Goal: Task Accomplishment & Management: Manage account settings

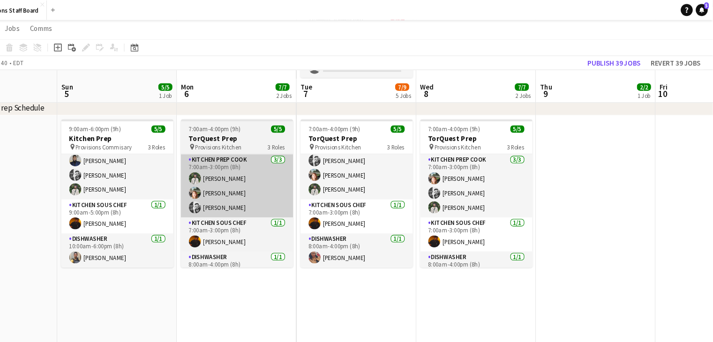
scroll to position [183, 0]
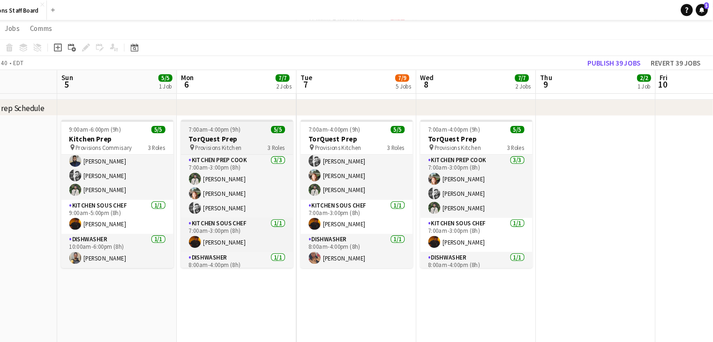
click at [277, 132] on h3 "TorQuest Prep" at bounding box center [267, 130] width 105 height 8
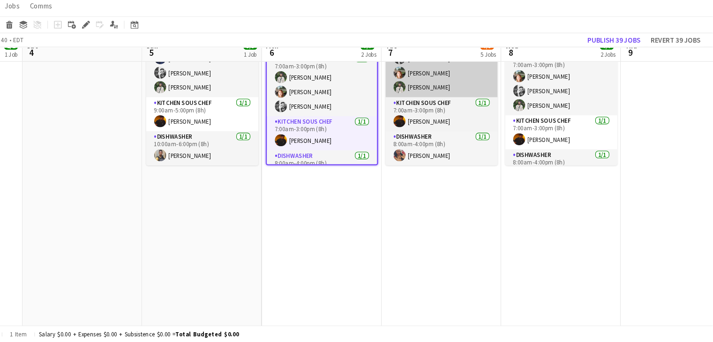
scroll to position [258, 0]
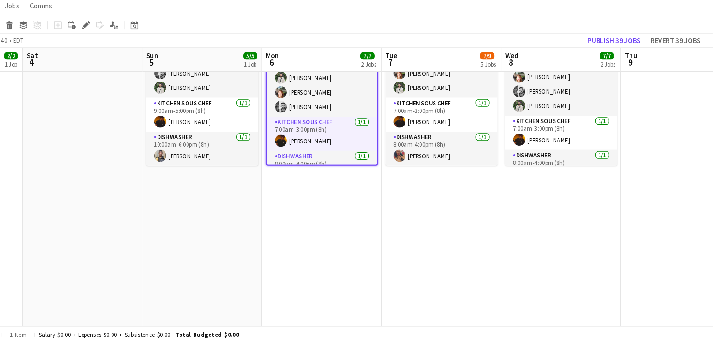
click at [341, 208] on app-date-cell "7:00am-4:00pm (9h) 5/5 TorQuest Prep pin Provisions Kitchen 3 Roles Kitchen Pre…" at bounding box center [347, 187] width 112 height 307
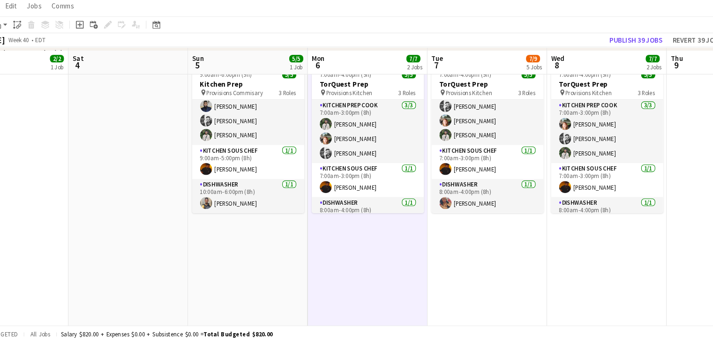
scroll to position [217, 0]
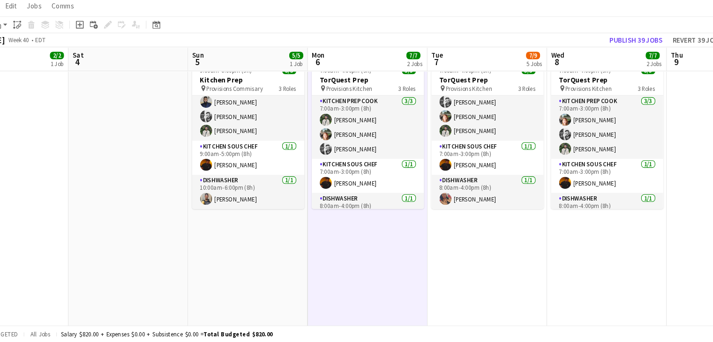
click at [374, 254] on app-date-cell "7:00am-4:00pm (9h) 5/5 TorQuest Prep pin Provisions Kitchen 3 Roles Kitchen Pre…" at bounding box center [369, 228] width 112 height 307
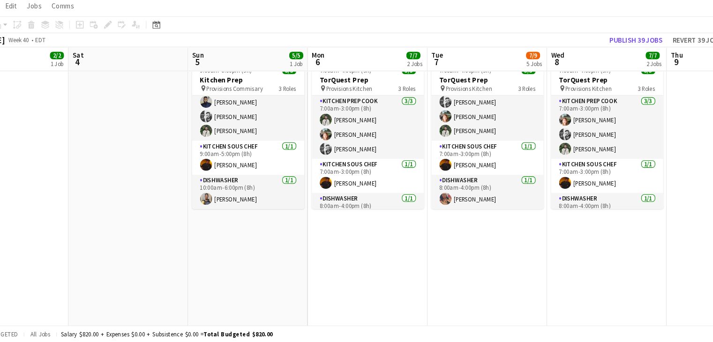
click at [374, 254] on app-date-cell "7:00am-4:00pm (9h) 5/5 TorQuest Prep pin Provisions Kitchen 3 Roles Kitchen Pre…" at bounding box center [369, 228] width 112 height 307
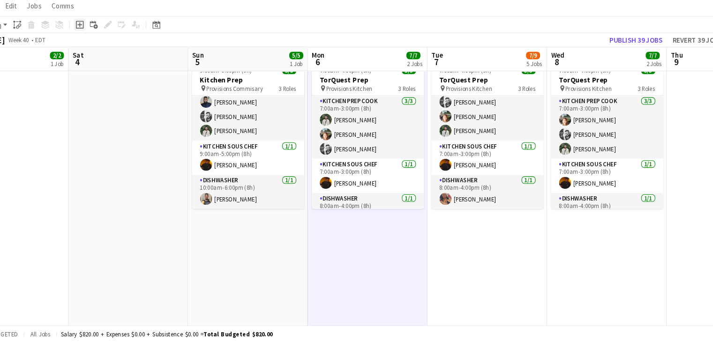
click at [101, 42] on icon "Add job" at bounding box center [99, 44] width 7 height 7
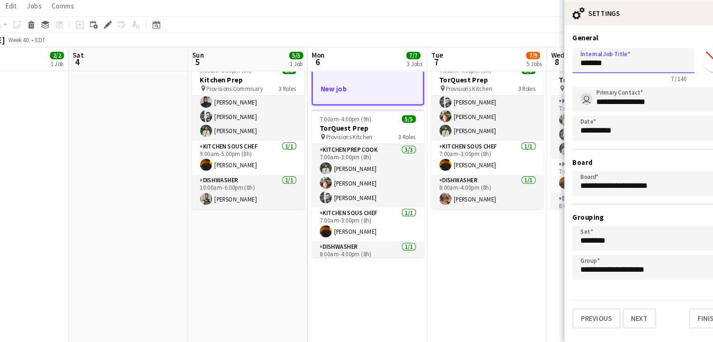
click at [594, 80] on input "*******" at bounding box center [618, 78] width 114 height 23
type input "**********"
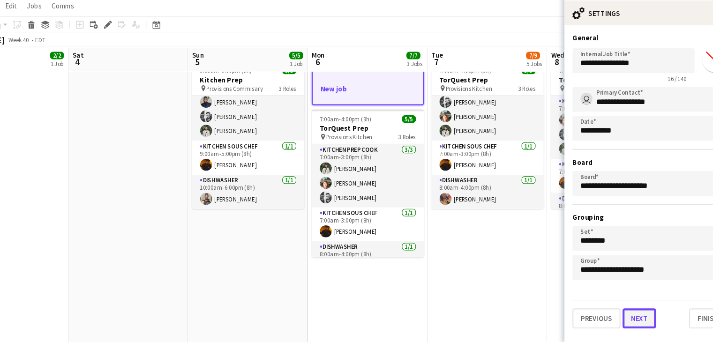
click at [623, 319] on button "Next" at bounding box center [623, 319] width 31 height 19
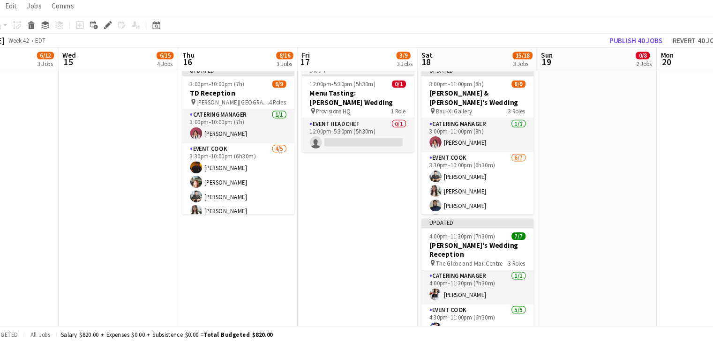
scroll to position [0, 257]
click at [371, 233] on app-date-cell "Draft 12:00pm-5:30pm (5h30m) 0/1 Menu Tasting: [PERSON_NAME] Wedding pin Provis…" at bounding box center [359, 232] width 112 height 304
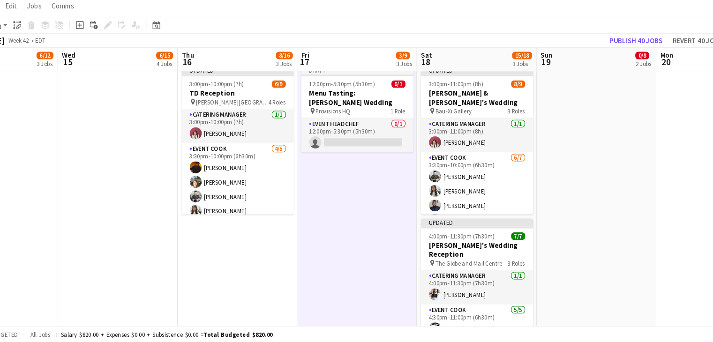
click at [371, 233] on app-date-cell "Draft 12:00pm-5:30pm (5h30m) 0/1 Menu Tasting: [PERSON_NAME] Wedding pin Provis…" at bounding box center [359, 232] width 112 height 304
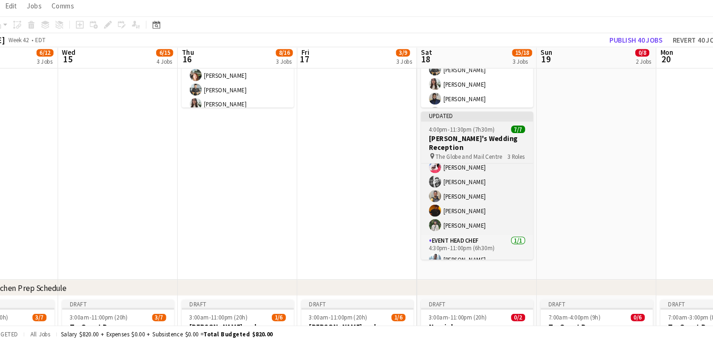
scroll to position [127, 0]
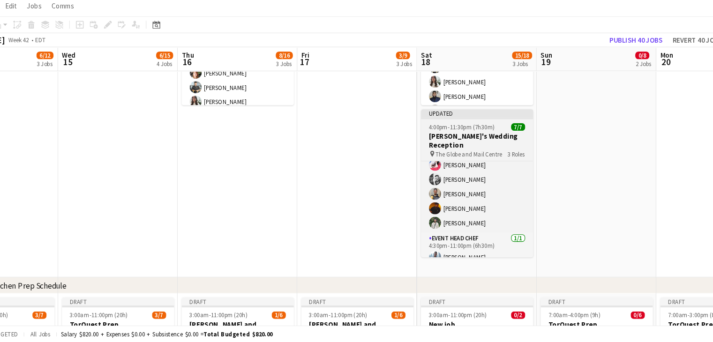
click at [453, 146] on h3 "[PERSON_NAME]'s Wedding Reception" at bounding box center [471, 153] width 105 height 17
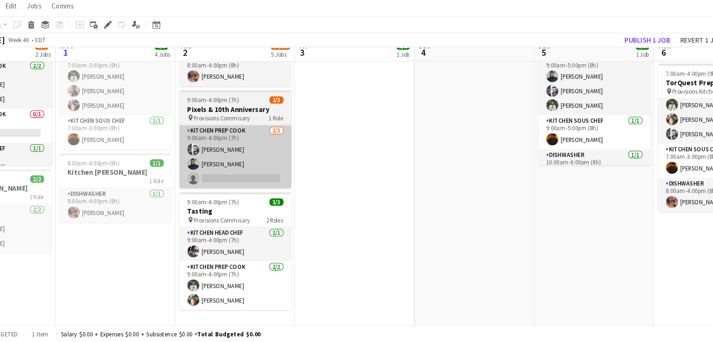
scroll to position [391, 0]
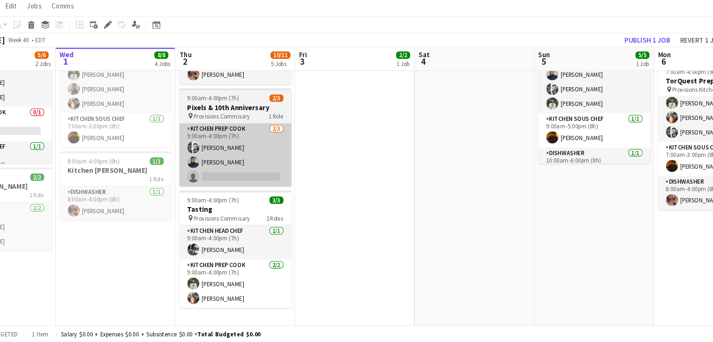
click at [258, 259] on app-card-role "Kitchen Head Chef [DATE] 9:00am-4:00pm (7h) [PERSON_NAME]" at bounding box center [245, 249] width 105 height 32
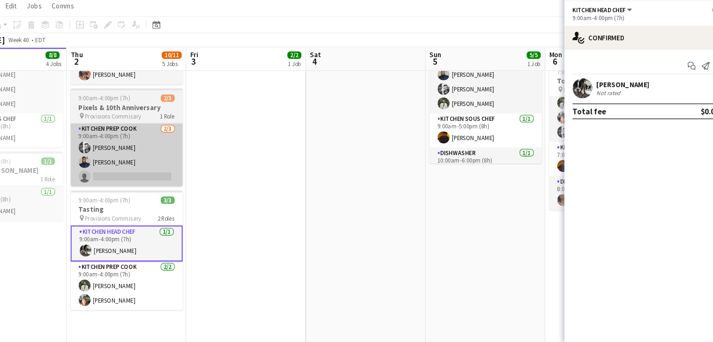
scroll to position [0, 365]
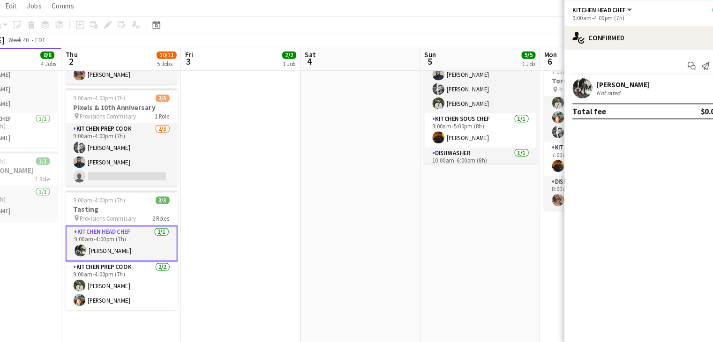
click at [269, 169] on app-date-cell at bounding box center [250, 220] width 112 height 377
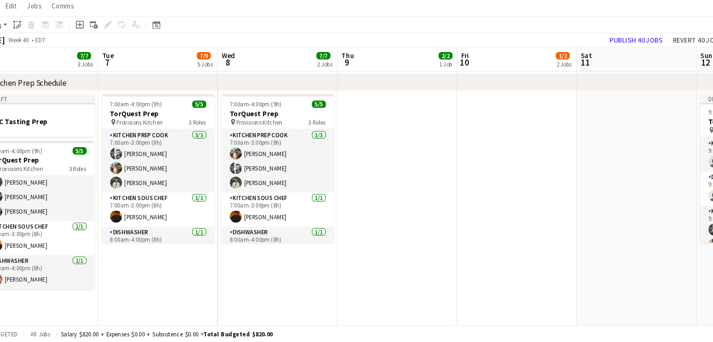
scroll to position [0, 345]
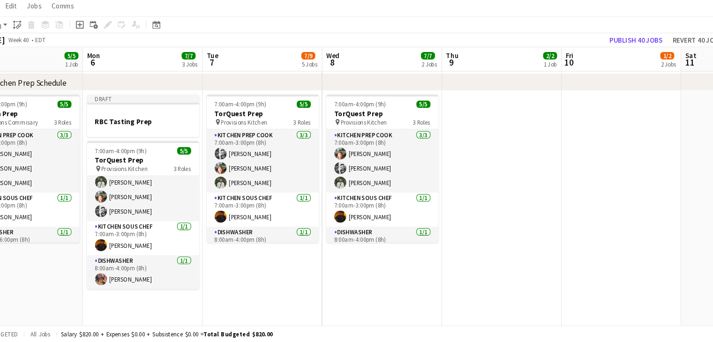
click at [381, 200] on app-card-role "Kitchen Prep Cook [DATE] 7:00am-3:00pm (8h) [PERSON_NAME] [PERSON_NAME] [PERSON…" at bounding box center [382, 172] width 105 height 59
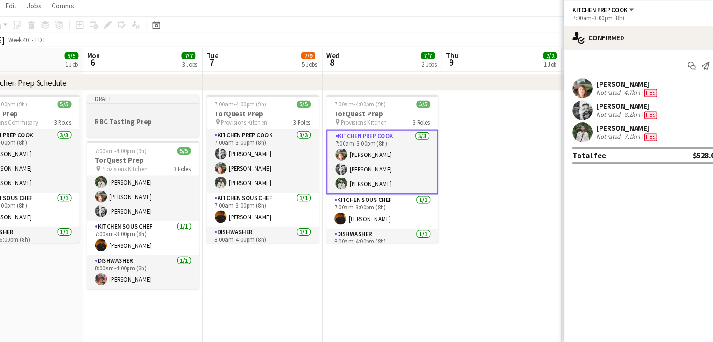
click at [135, 140] on div at bounding box center [158, 143] width 105 height 7
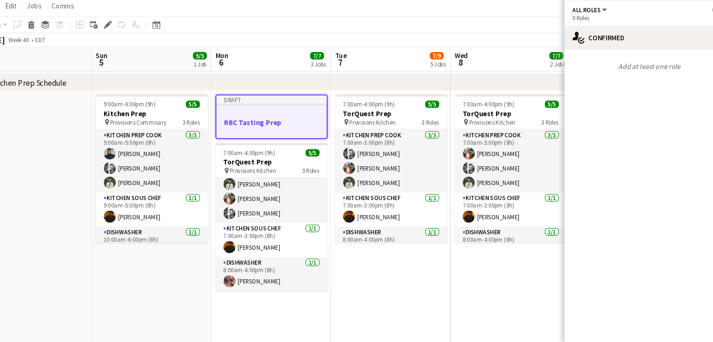
scroll to position [0, 207]
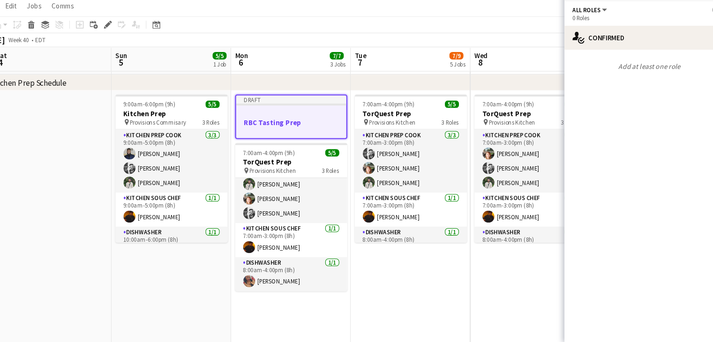
click at [322, 133] on h3 "RBC Tasting Prep" at bounding box center [297, 136] width 103 height 8
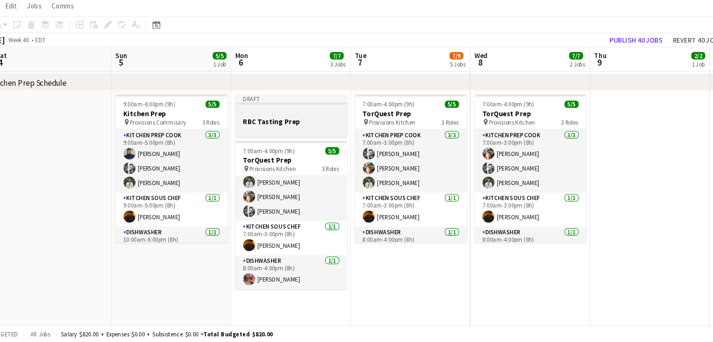
scroll to position [0, 206]
drag, startPoint x: 322, startPoint y: 133, endPoint x: 267, endPoint y: 129, distance: 55.9
click at [267, 129] on div at bounding box center [298, 126] width 105 height 7
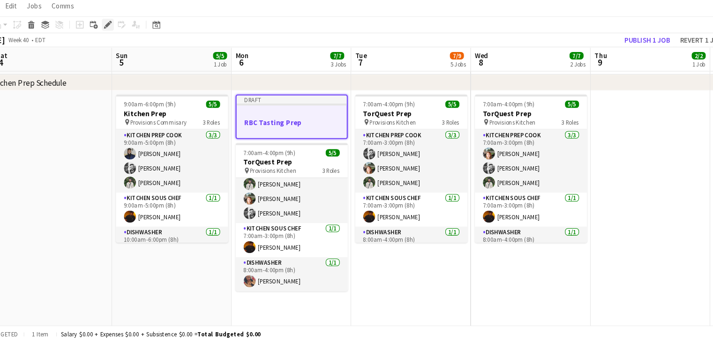
click at [127, 45] on icon at bounding box center [125, 44] width 5 height 5
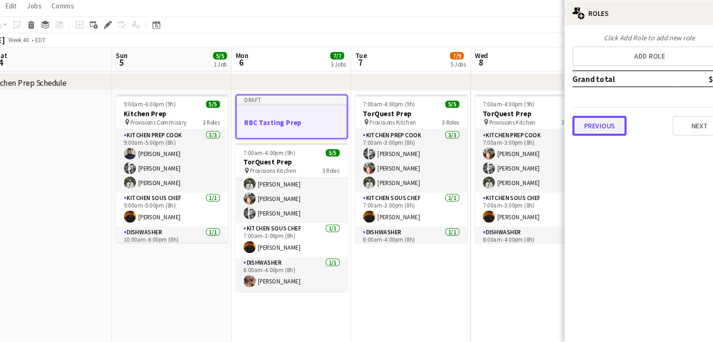
click at [585, 137] on button "Previous" at bounding box center [586, 139] width 51 height 19
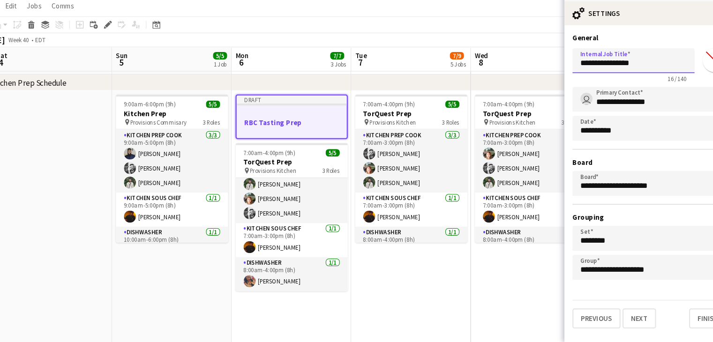
click at [638, 82] on input "**********" at bounding box center [618, 78] width 114 height 23
drag, startPoint x: 630, startPoint y: 74, endPoint x: 447, endPoint y: 286, distance: 280.1
click at [447, 286] on body "Menu Boards Boards Boards All jobs Status Workforce Workforce My Workforce Recr…" at bounding box center [356, 199] width 713 height 1032
type input "**********"
click at [447, 286] on app-date-cell "7:00am-4:00pm (9h) 5/5 TorQuest Prep pin Provisions Kitchen 3 Roles Kitchen Pre…" at bounding box center [410, 294] width 112 height 377
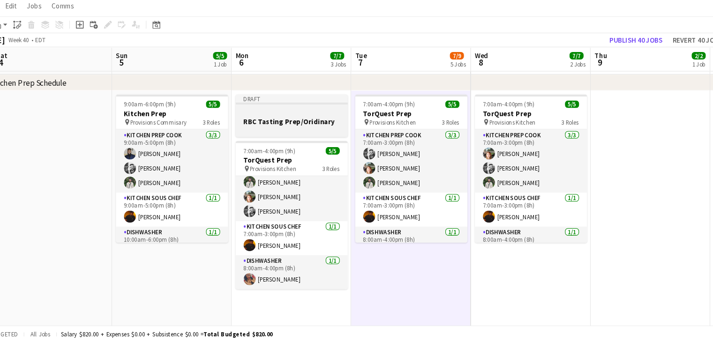
click at [336, 145] on div at bounding box center [298, 143] width 105 height 7
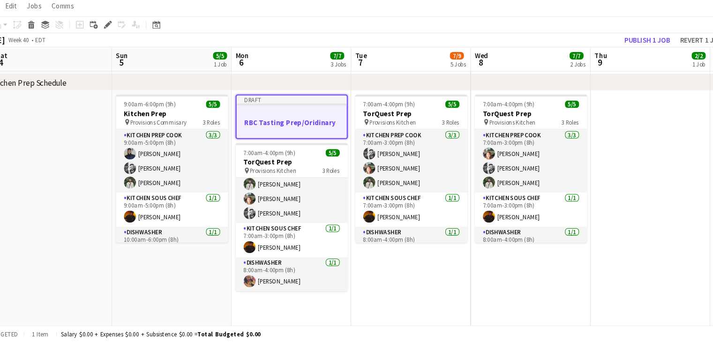
scroll to position [0, 206]
click at [313, 128] on div at bounding box center [298, 127] width 103 height 7
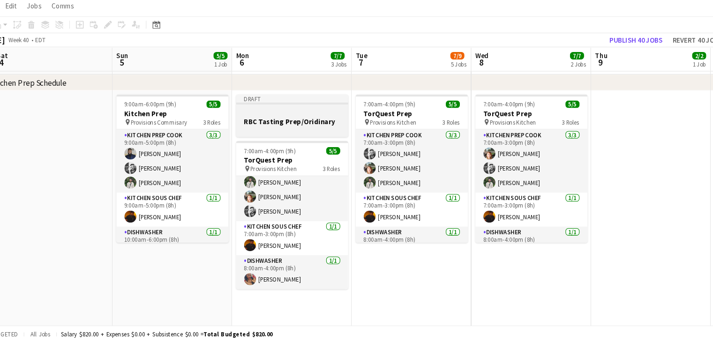
click at [313, 128] on div at bounding box center [298, 126] width 105 height 7
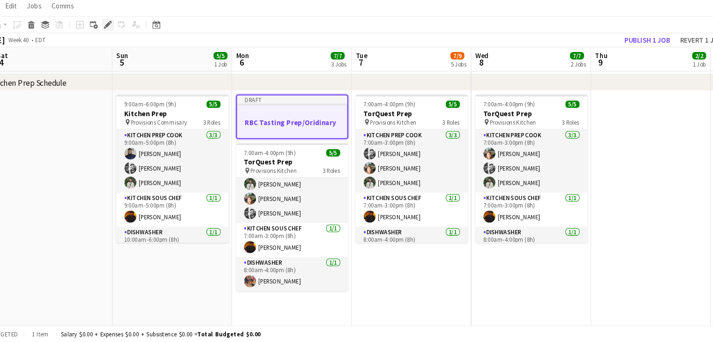
click at [128, 45] on icon "Edit" at bounding box center [125, 44] width 7 height 7
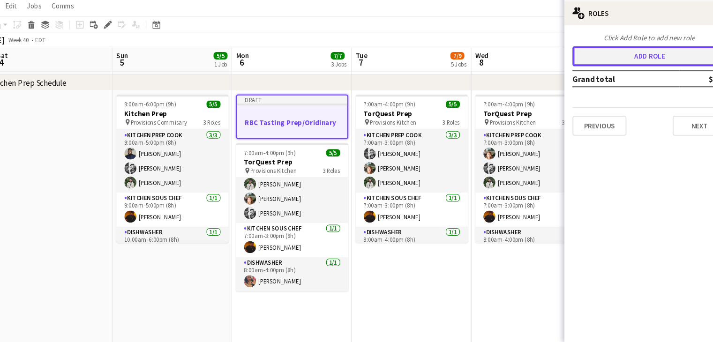
click at [630, 70] on button "Add role" at bounding box center [633, 74] width 144 height 19
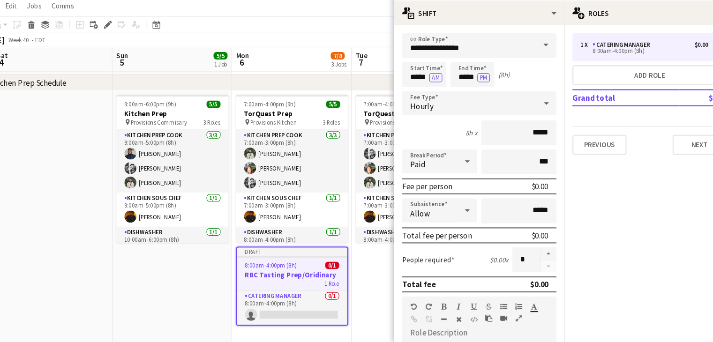
click at [531, 66] on span at bounding box center [536, 63] width 20 height 22
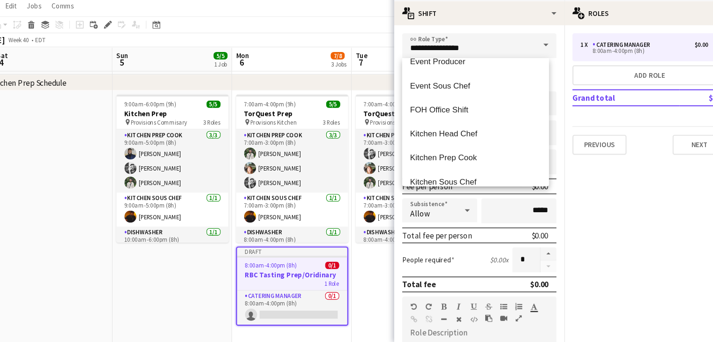
scroll to position [225, 0]
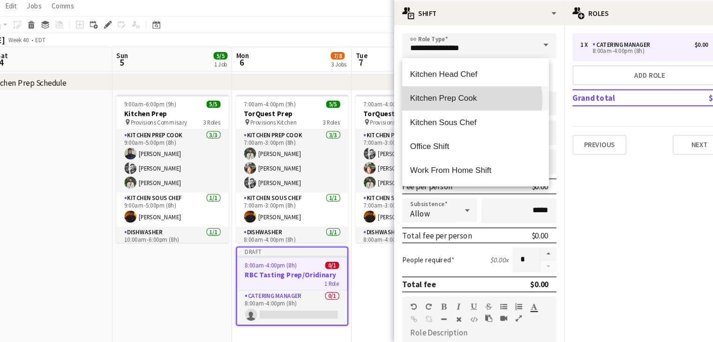
click at [448, 115] on span "Kitchen Prep Cook" at bounding box center [470, 113] width 122 height 9
type input "**********"
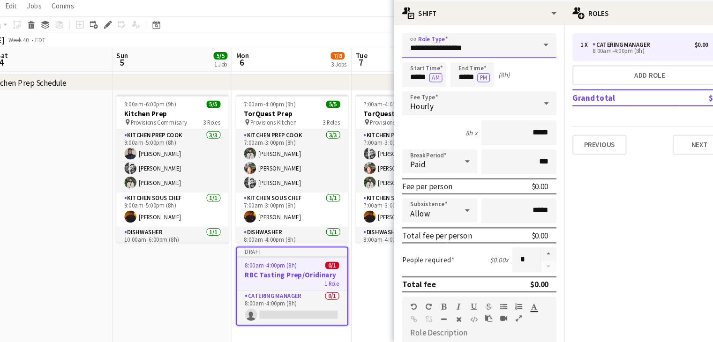
scroll to position [0, 0]
click at [414, 95] on input "*****" at bounding box center [422, 91] width 41 height 23
type input "*****"
click at [458, 90] on input "*****" at bounding box center [467, 91] width 41 height 23
type input "****"
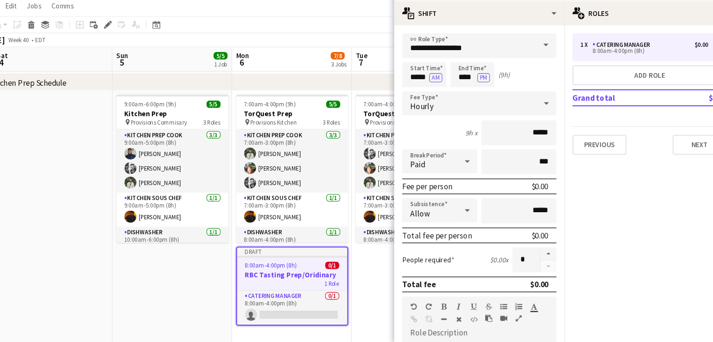
click at [311, 56] on div "[DATE] Week 40 • EDT Publish 1 job Revert 1 job" at bounding box center [356, 58] width 713 height 13
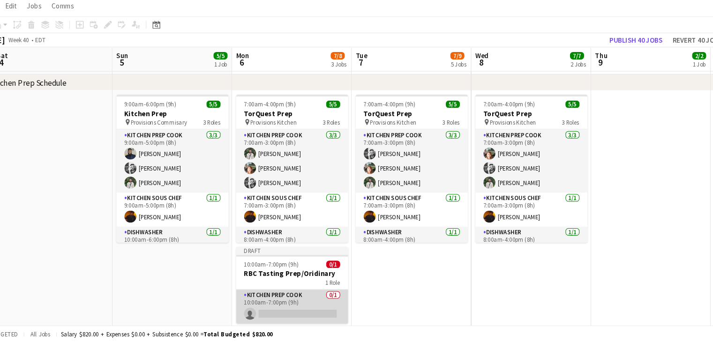
click at [305, 303] on app-card-role "Kitchen Prep Cook 0/1 10:00am-7:00pm (9h) single-neutral-actions" at bounding box center [298, 309] width 105 height 32
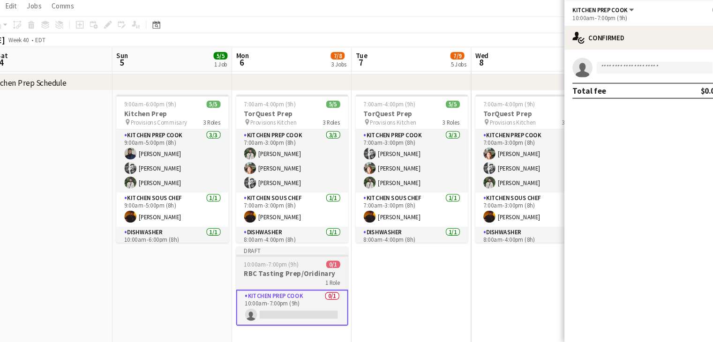
click at [282, 273] on app-job-card "Draft 10:00am-7:00pm (9h) 0/1 RBC Tasting Prep/Oridinary 1 Role Kitchen Prep Co…" at bounding box center [298, 290] width 105 height 74
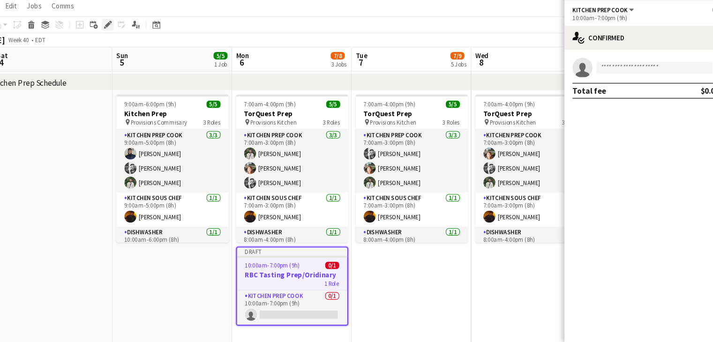
click at [120, 47] on div "Edit" at bounding box center [125, 44] width 11 height 11
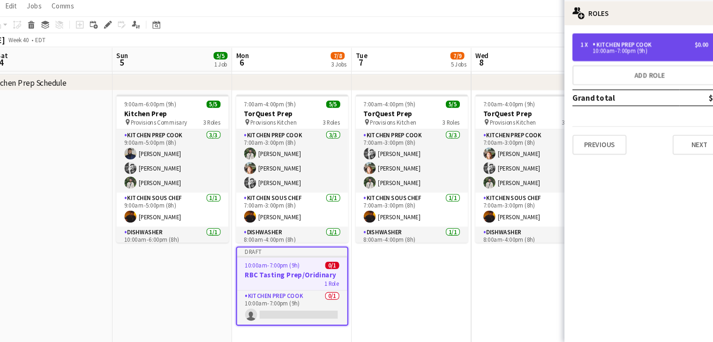
click at [608, 61] on div "Kitchen Prep Cook" at bounding box center [609, 63] width 59 height 7
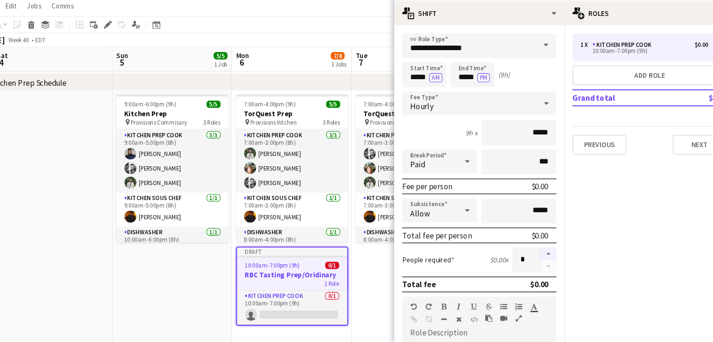
click at [531, 254] on button "button" at bounding box center [538, 259] width 15 height 12
type input "*"
click at [196, 285] on app-date-cell "9:00am-6:00pm (9h) 5/5 Kitchen Prep pin Provisions Commisary 3 Roles Kitchen Pr…" at bounding box center [186, 294] width 112 height 377
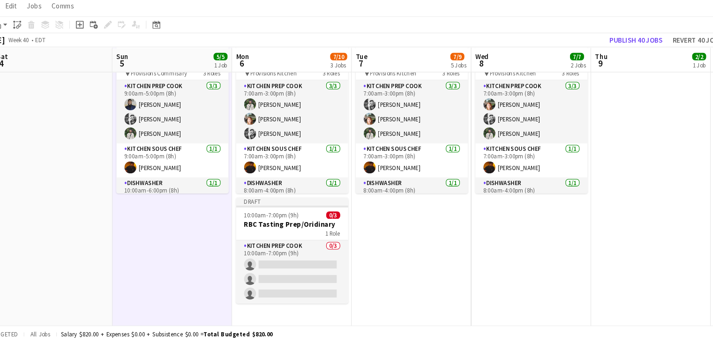
scroll to position [364, 0]
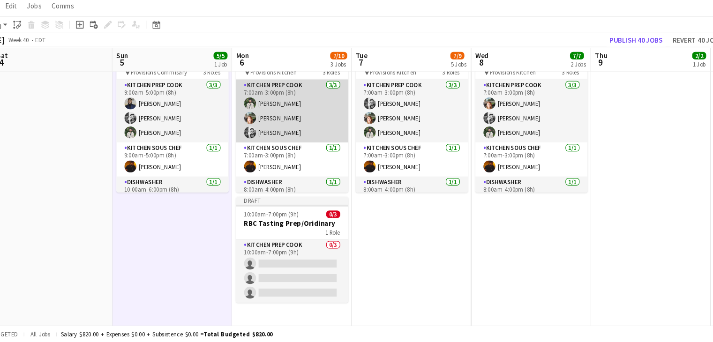
click at [284, 105] on app-card-role "Kitchen Prep Cook [DATE] 7:00am-3:00pm (8h) [PERSON_NAME] [PERSON_NAME] [PERSON…" at bounding box center [298, 125] width 105 height 59
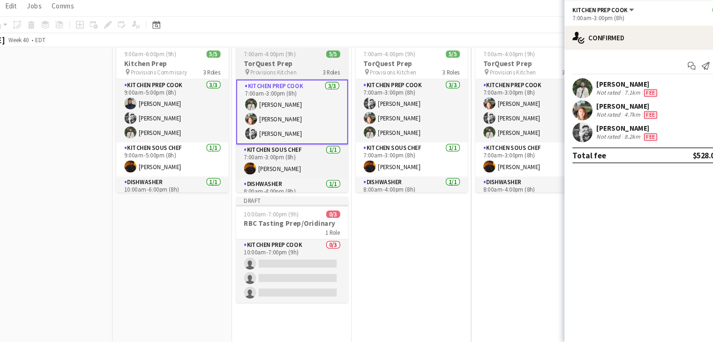
scroll to position [317, 0]
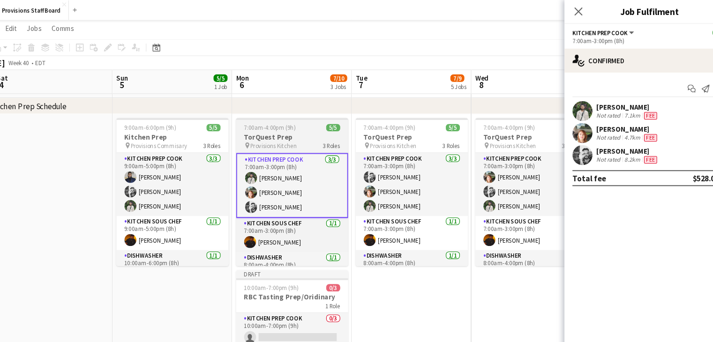
click at [281, 127] on h3 "TorQuest Prep" at bounding box center [298, 128] width 105 height 8
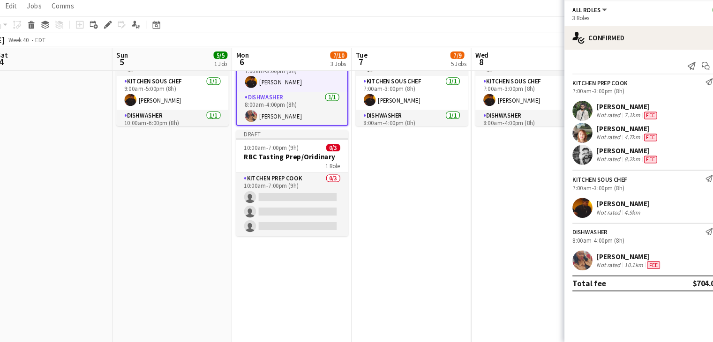
scroll to position [0, 194]
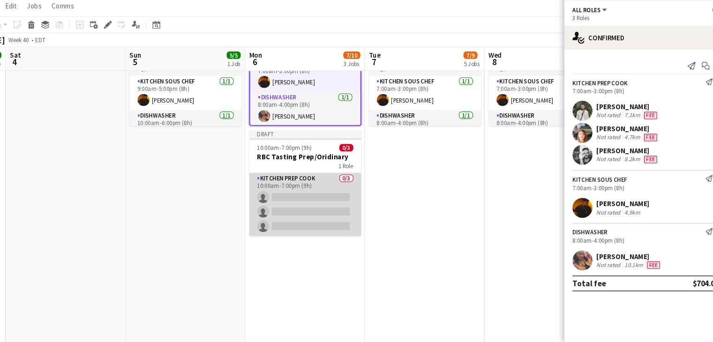
click at [304, 206] on app-card-role "Kitchen Prep Cook 0/3 10:00am-7:00pm (9h) single-neutral-actions single-neutral…" at bounding box center [310, 213] width 105 height 59
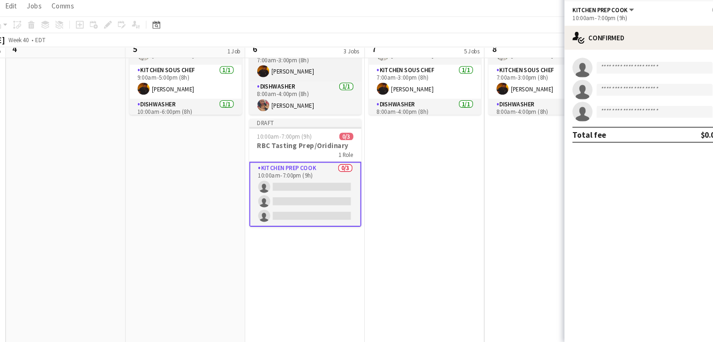
scroll to position [439, 0]
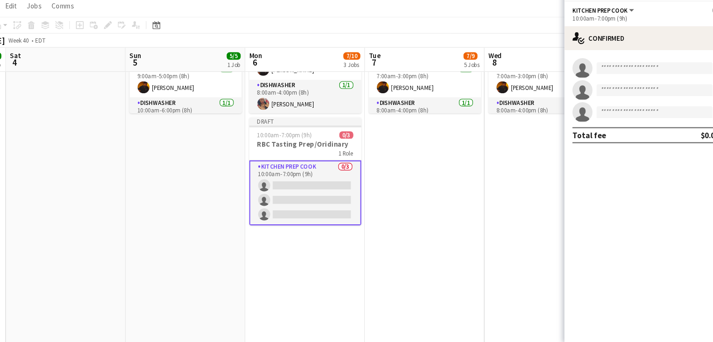
click at [312, 194] on app-card-role "Kitchen Prep Cook 0/3 10:00am-7:00pm (9h) single-neutral-actions single-neutral…" at bounding box center [310, 202] width 105 height 61
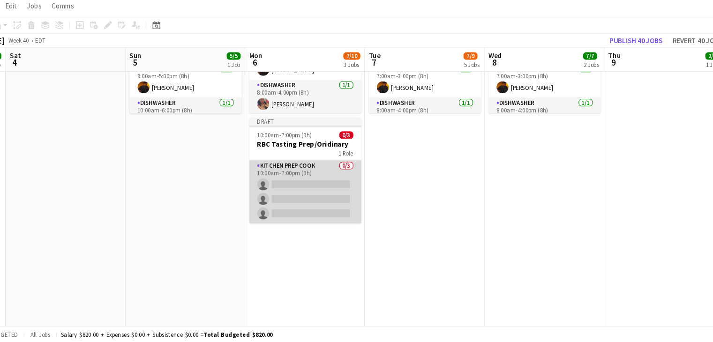
click at [312, 194] on app-card-role "Kitchen Prep Cook 0/3 10:00am-7:00pm (9h) single-neutral-actions single-neutral…" at bounding box center [310, 201] width 105 height 59
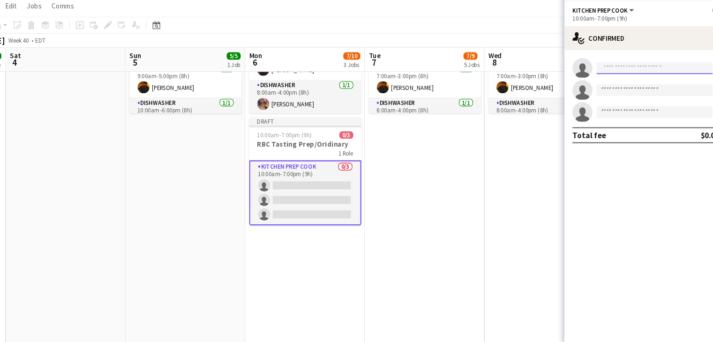
click at [619, 85] on input at bounding box center [637, 84] width 109 height 11
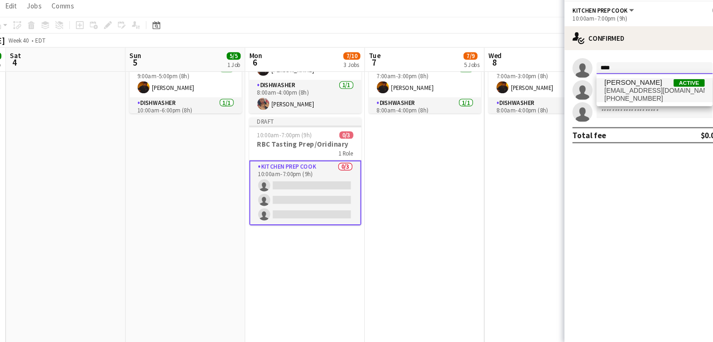
type input "****"
click at [612, 105] on span "[EMAIL_ADDRESS][DOMAIN_NAME]" at bounding box center [638, 105] width 94 height 7
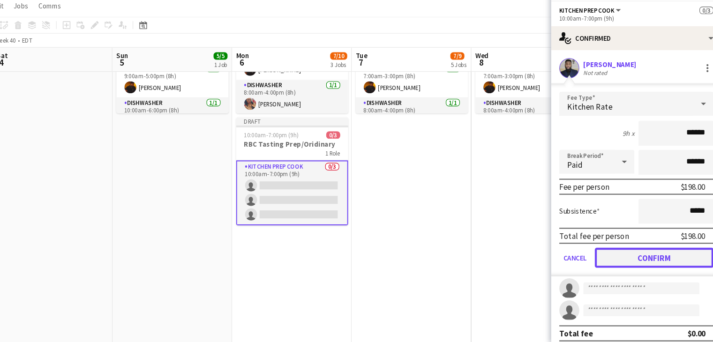
click at [623, 257] on button "Confirm" at bounding box center [649, 262] width 111 height 19
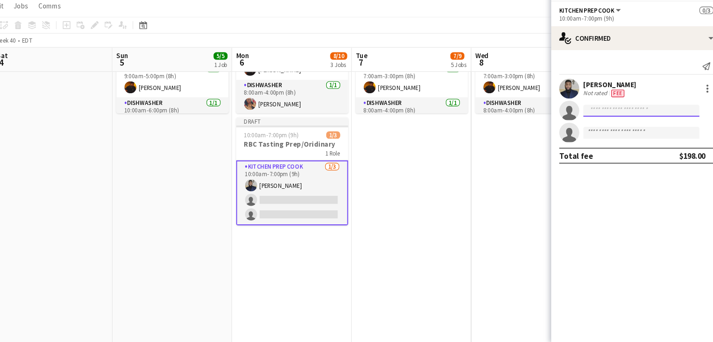
click at [596, 125] on input at bounding box center [637, 124] width 109 height 11
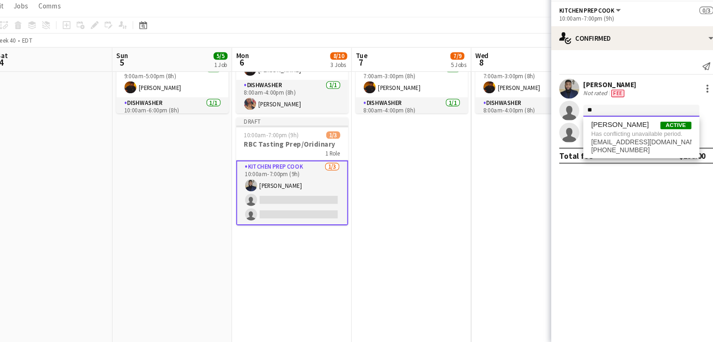
type input "*"
type input "****"
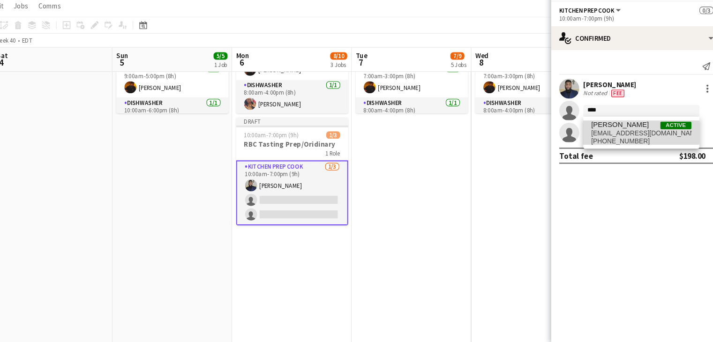
click at [607, 140] on span "[PERSON_NAME]" at bounding box center [618, 138] width 54 height 8
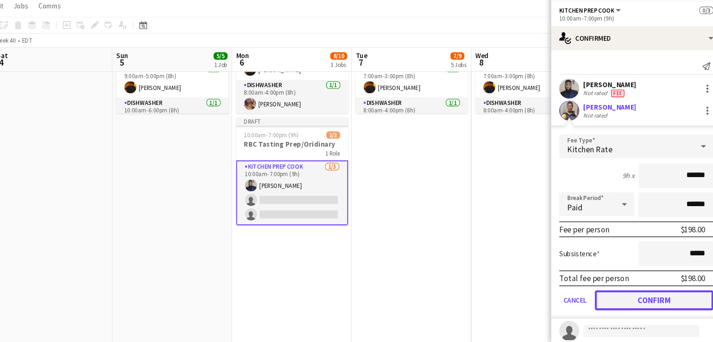
click at [635, 303] on button "Confirm" at bounding box center [649, 302] width 111 height 19
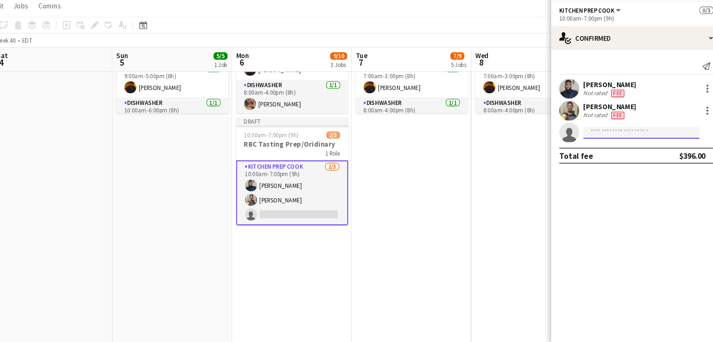
click at [603, 144] on input at bounding box center [637, 145] width 109 height 11
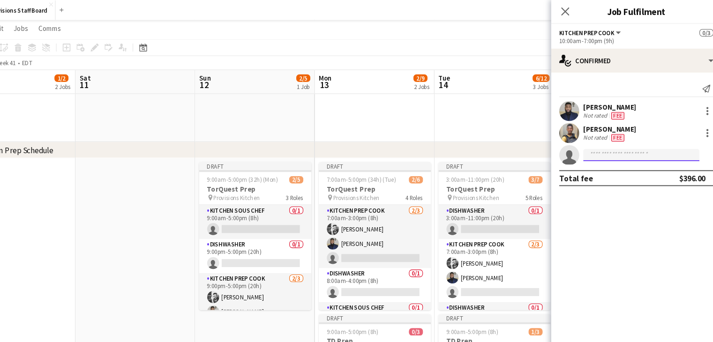
scroll to position [275, 0]
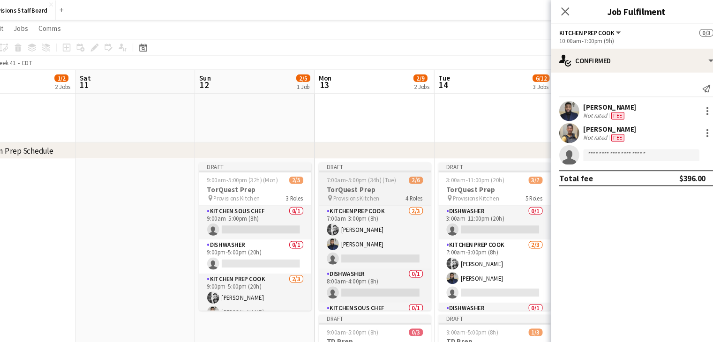
drag, startPoint x: 383, startPoint y: 165, endPoint x: 346, endPoint y: 182, distance: 40.1
click at [346, 182] on app-job-card "Draft 7:00am-5:00pm (34h) (Tue) 2/6 TorQuest Prep pin Provisions Kitchen 4 Role…" at bounding box center [388, 221] width 105 height 139
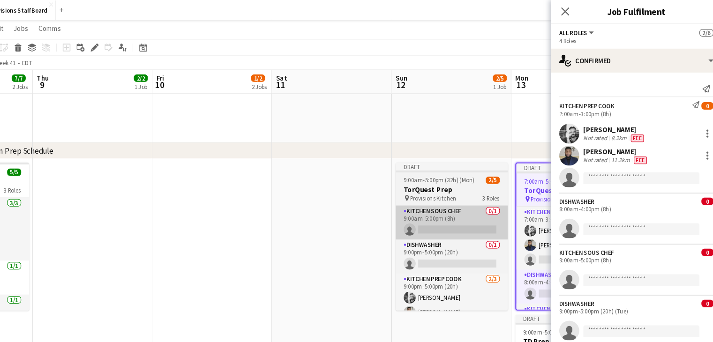
scroll to position [0, 249]
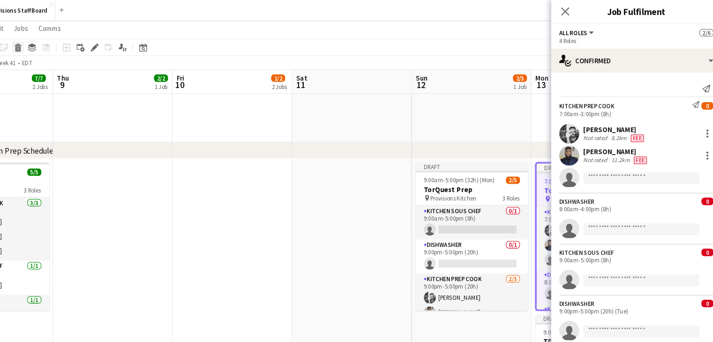
click at [51, 49] on div "Delete" at bounding box center [54, 44] width 11 height 11
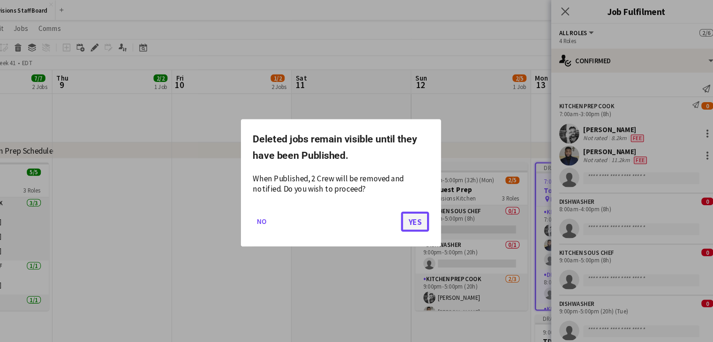
click at [429, 206] on button "Yes" at bounding box center [426, 207] width 26 height 19
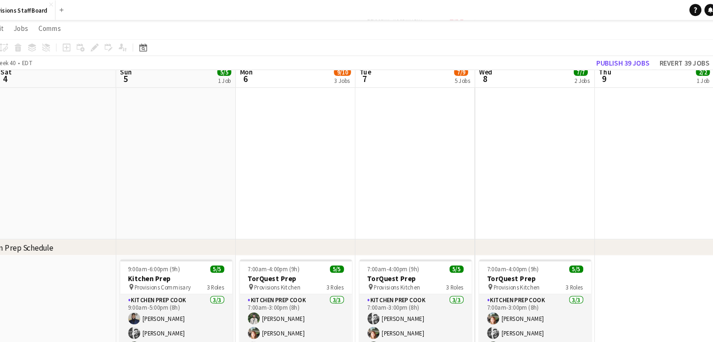
scroll to position [178, 0]
